Goal: Use online tool/utility

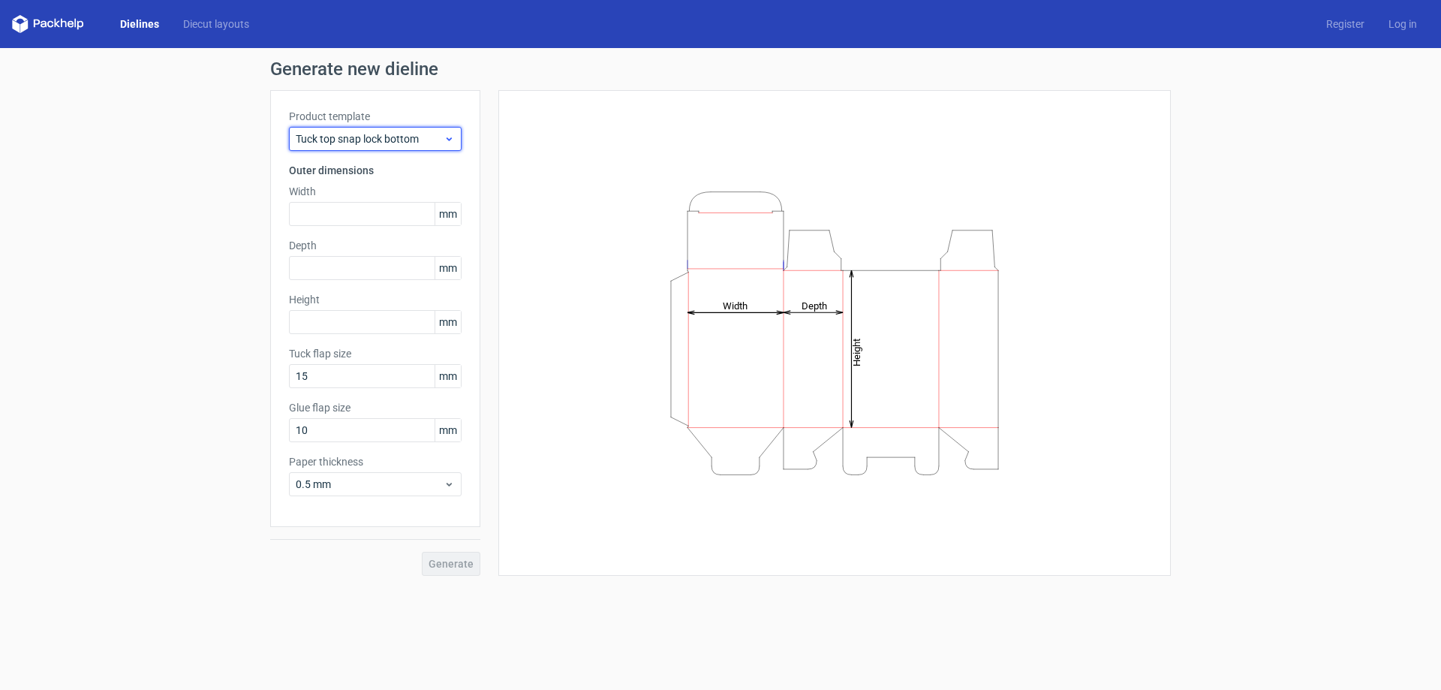
click at [370, 138] on span "Tuck top snap lock bottom" at bounding box center [370, 138] width 148 height 15
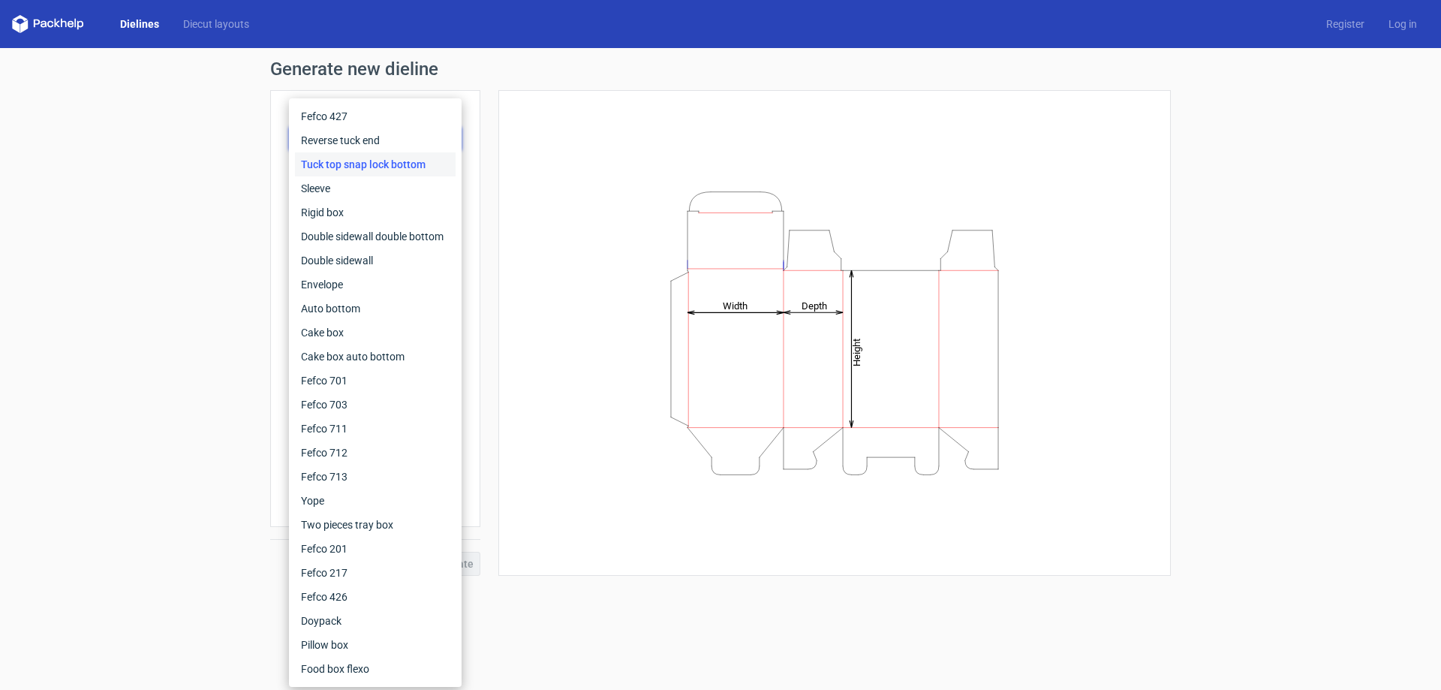
click at [248, 137] on div "Generate new dieline Product template Tuck top snap lock bottom Outer dimension…" at bounding box center [720, 318] width 1441 height 540
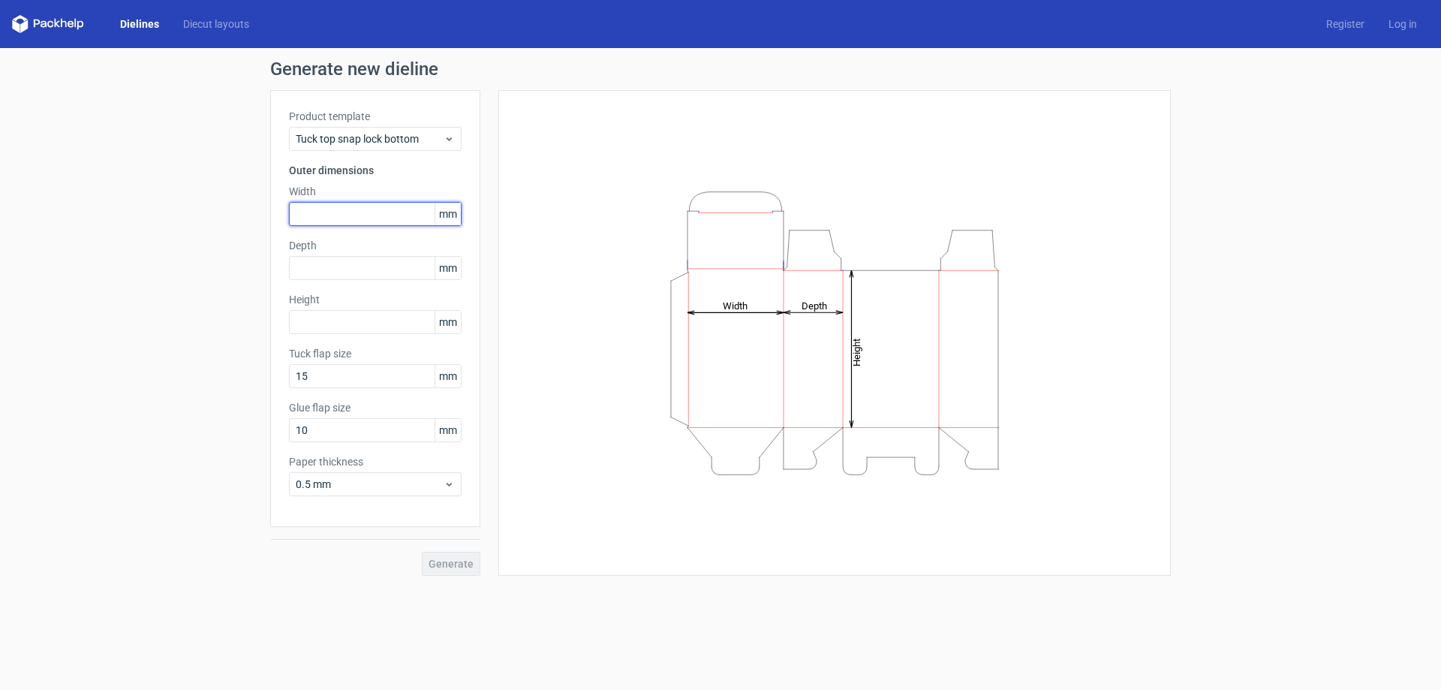
click at [360, 214] on input "text" at bounding box center [375, 214] width 173 height 24
type input "200"
click at [334, 269] on input "text" at bounding box center [375, 268] width 173 height 24
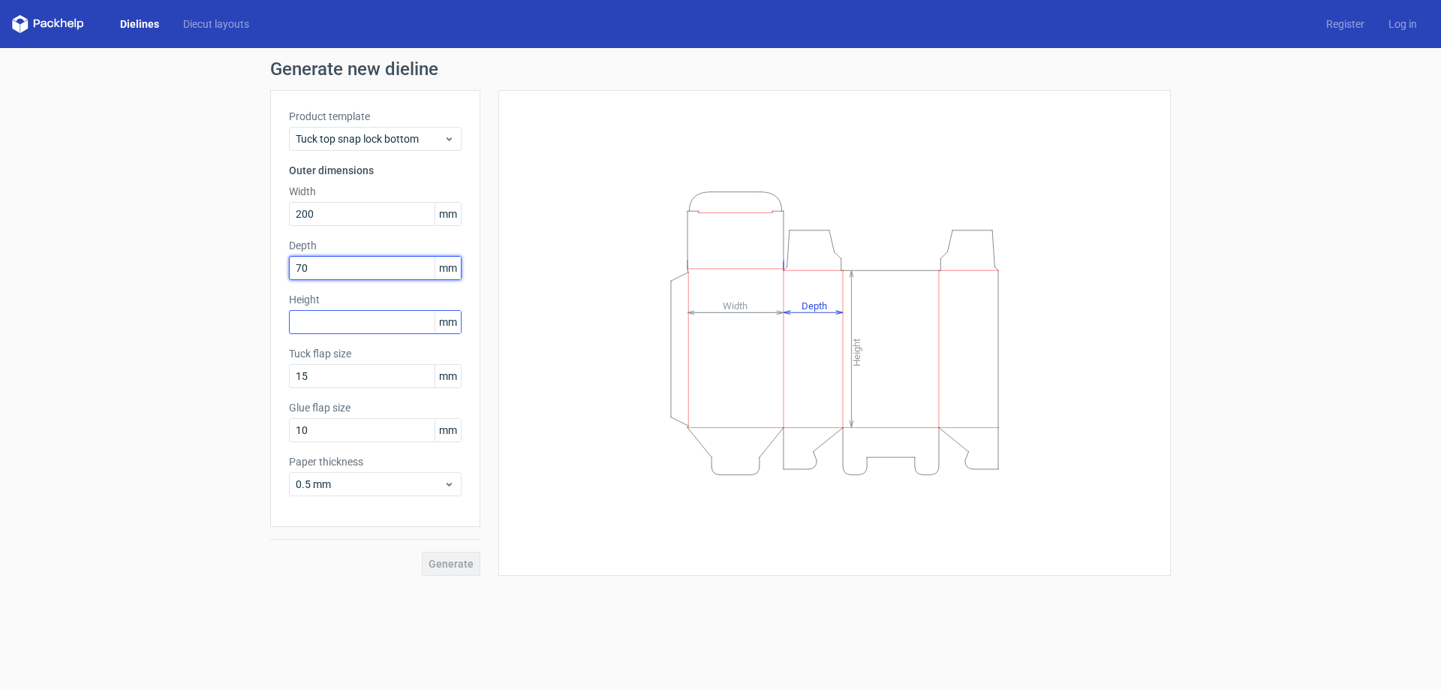
type input "70"
click at [325, 318] on input "text" at bounding box center [375, 322] width 173 height 24
type input "240"
click at [223, 360] on div "Generate new dieline Product template Tuck top snap lock bottom Outer dimension…" at bounding box center [720, 318] width 1441 height 540
click at [459, 558] on span "Generate" at bounding box center [451, 563] width 45 height 11
